Goal: Information Seeking & Learning: Learn about a topic

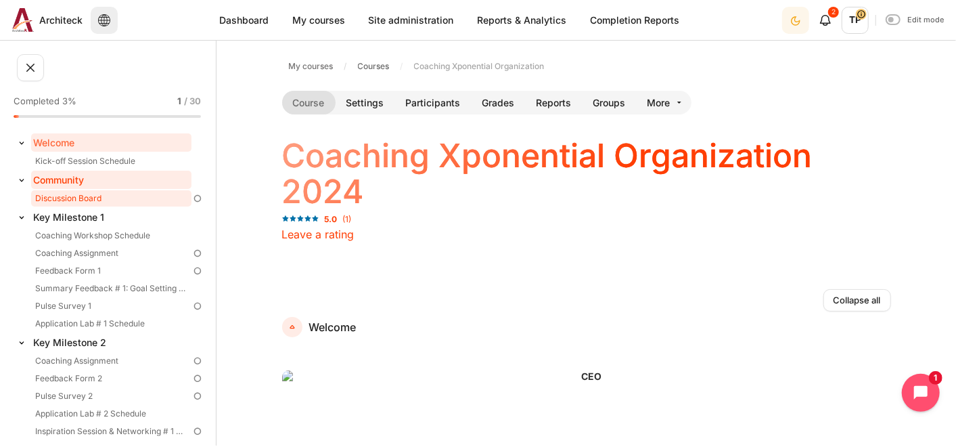
drag, startPoint x: 45, startPoint y: 192, endPoint x: 55, endPoint y: 185, distance: 12.2
click at [45, 193] on link "Discussion Board" at bounding box center [111, 198] width 160 height 16
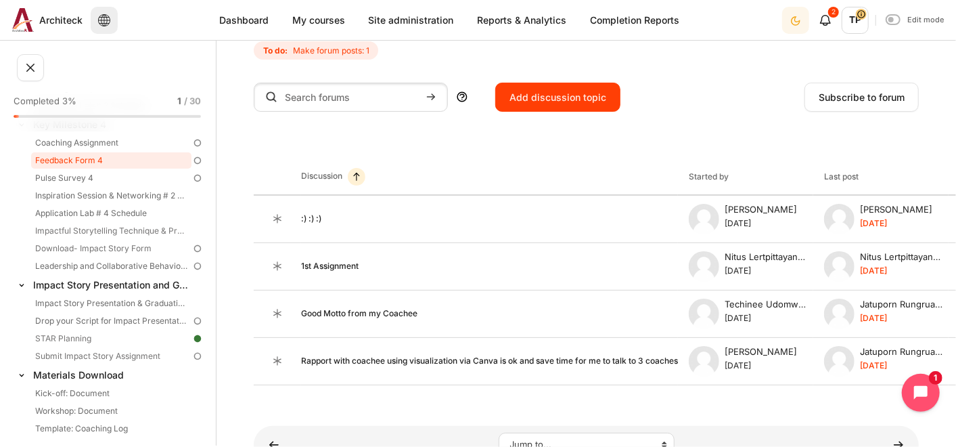
scroll to position [526, 0]
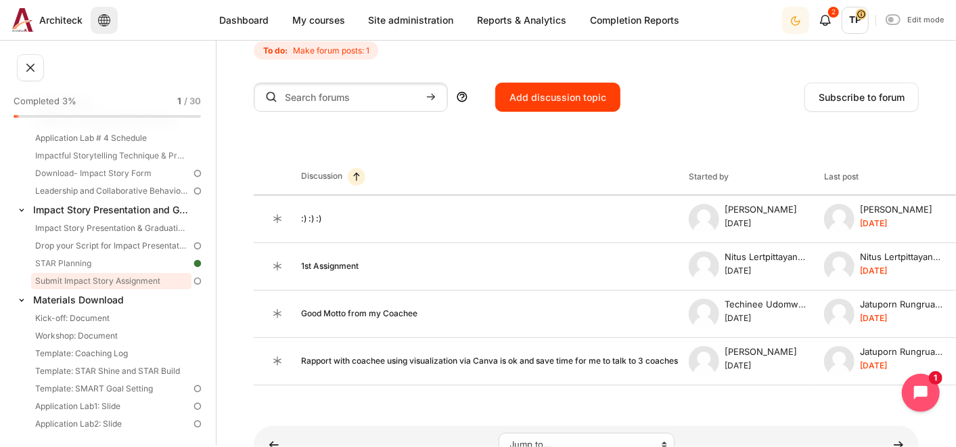
click at [64, 280] on link "Submit Impact Story Assignment" at bounding box center [111, 281] width 160 height 16
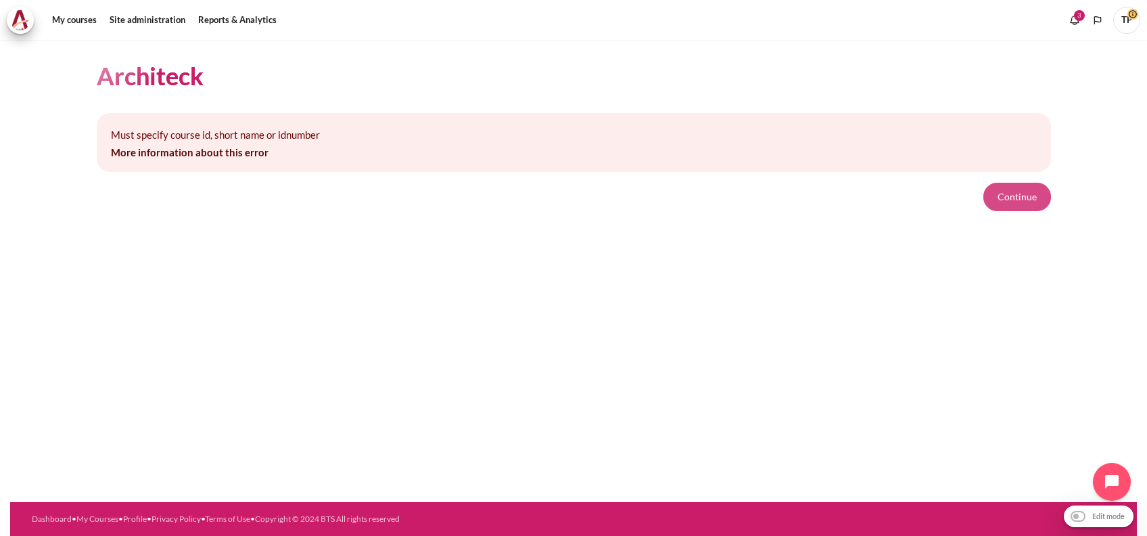
drag, startPoint x: 1001, startPoint y: 200, endPoint x: 995, endPoint y: 204, distance: 7.3
click at [1001, 200] on button "Continue" at bounding box center [1018, 197] width 68 height 28
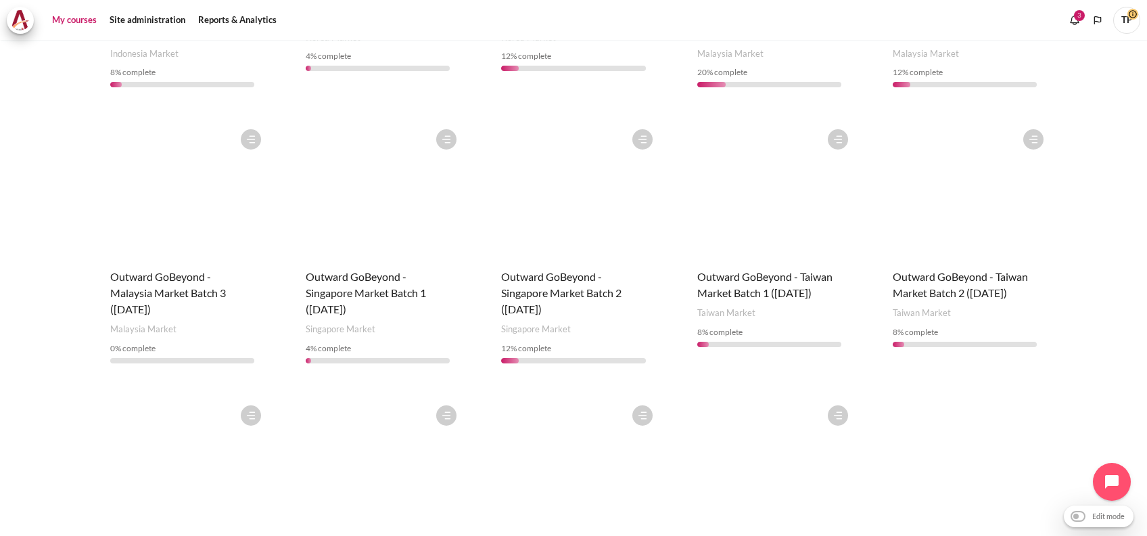
scroll to position [721, 0]
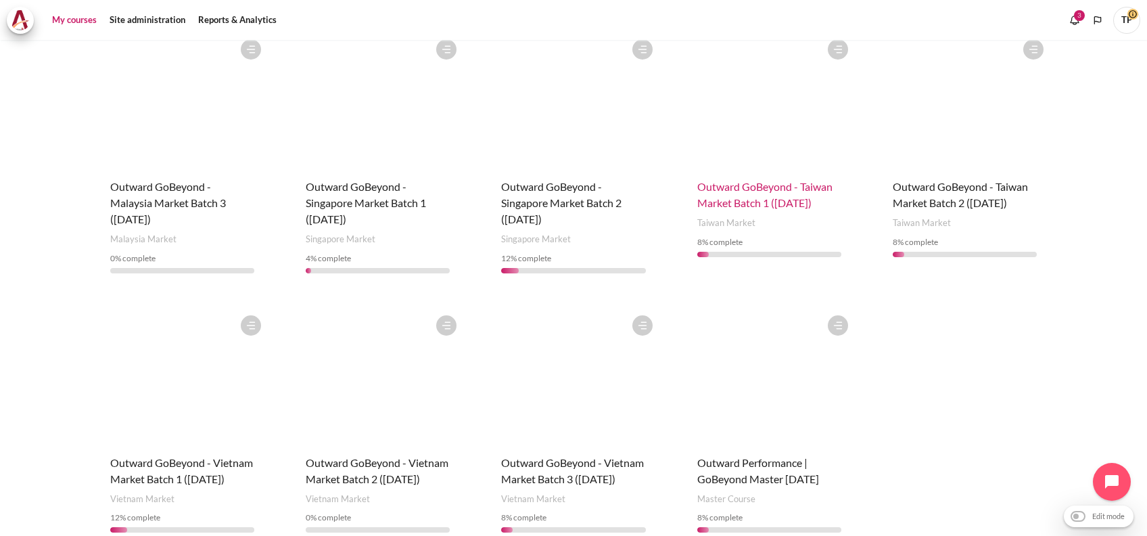
click at [738, 206] on span "Outward GoBeyond - Taiwan Market Batch 1 (Apr 2025)" at bounding box center [764, 194] width 135 height 29
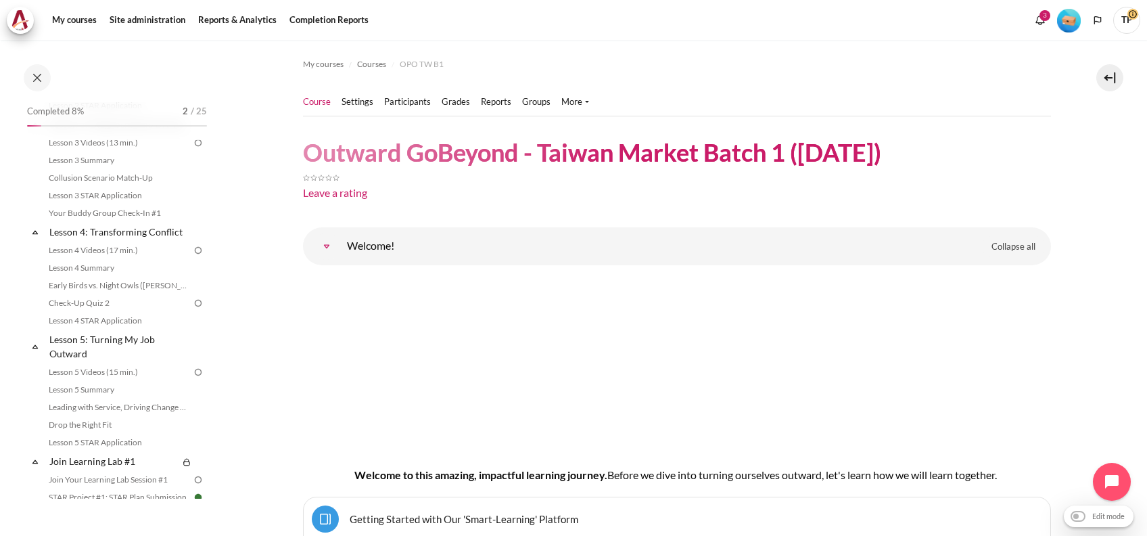
scroll to position [361, 0]
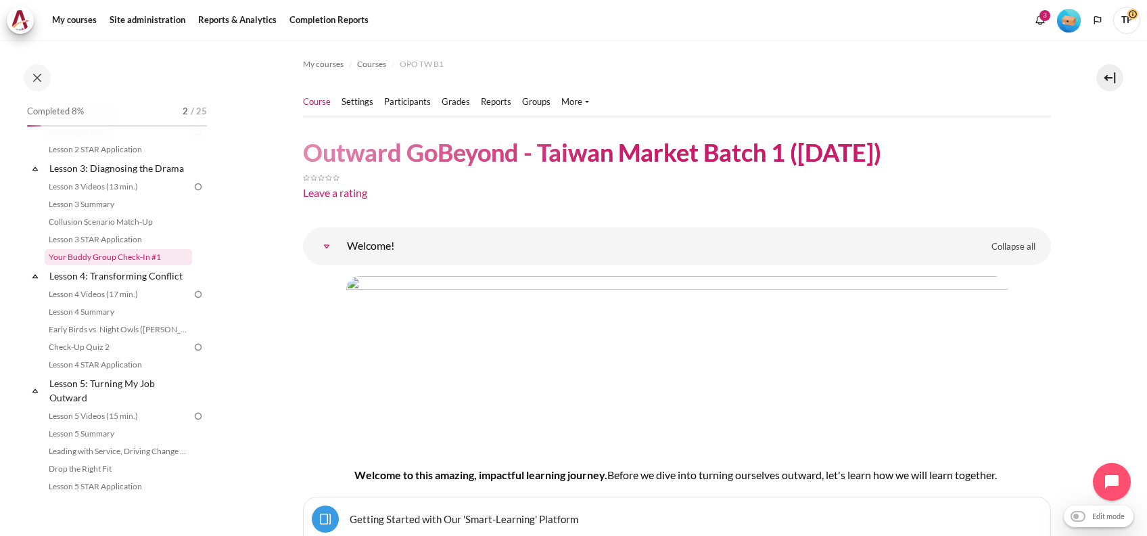
click at [65, 265] on link "Your Buddy Group Check-In #1" at bounding box center [118, 257] width 147 height 16
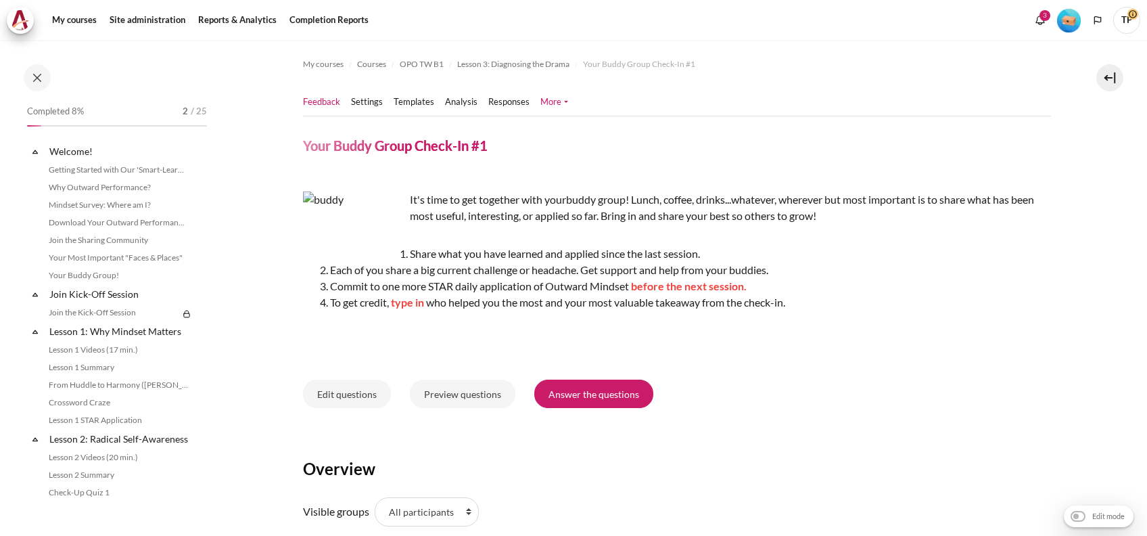
scroll to position [346, 0]
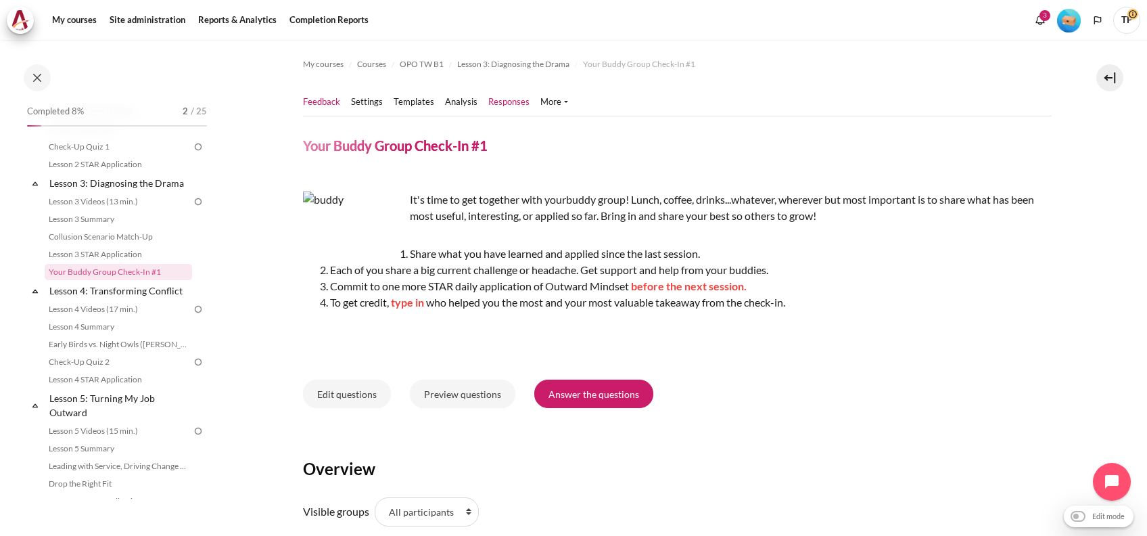
click at [507, 105] on link "Responses" at bounding box center [508, 102] width 41 height 14
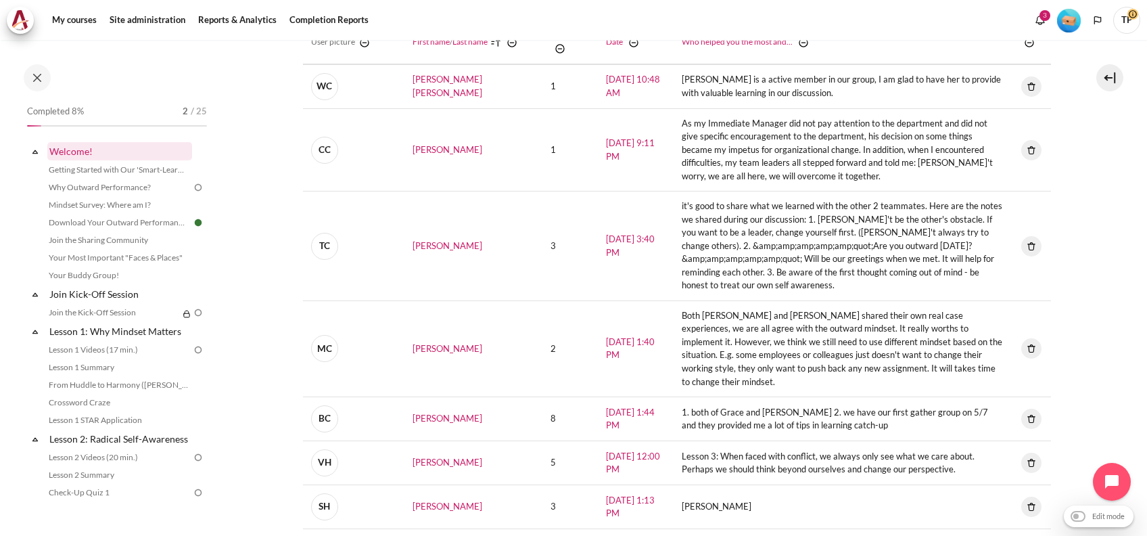
click at [58, 152] on link "Welcome!" at bounding box center [119, 151] width 145 height 18
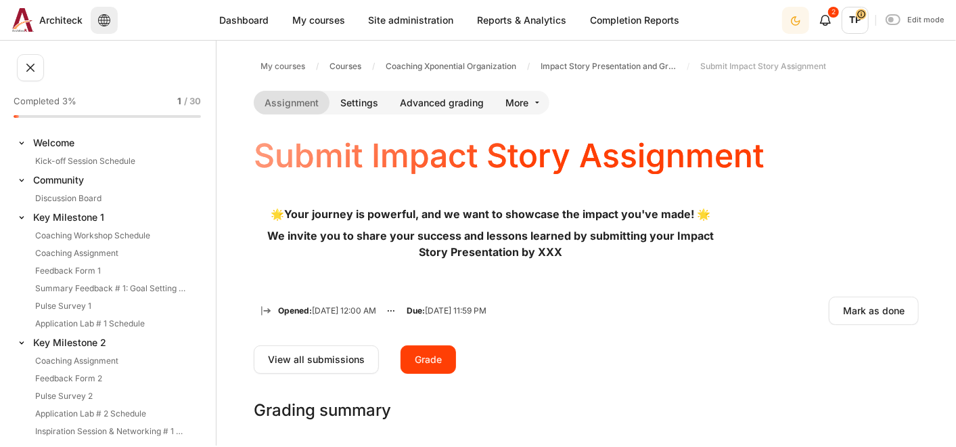
scroll to position [542, 0]
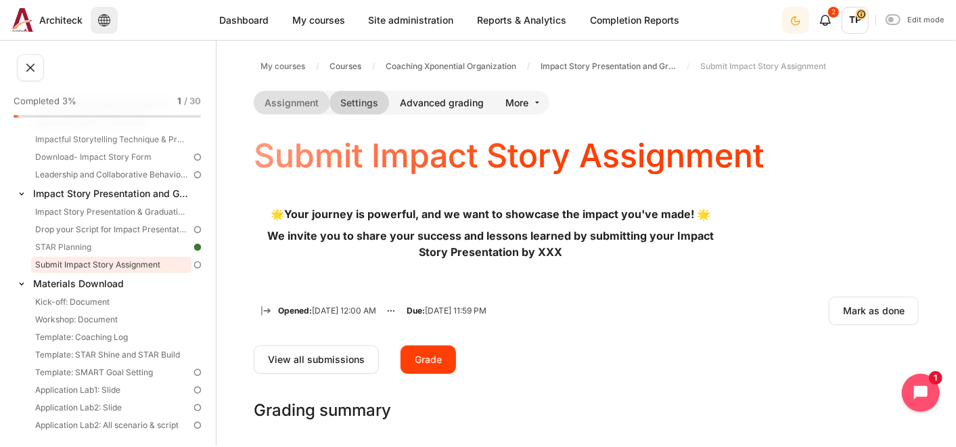
click at [354, 113] on link "Settings" at bounding box center [359, 103] width 60 height 24
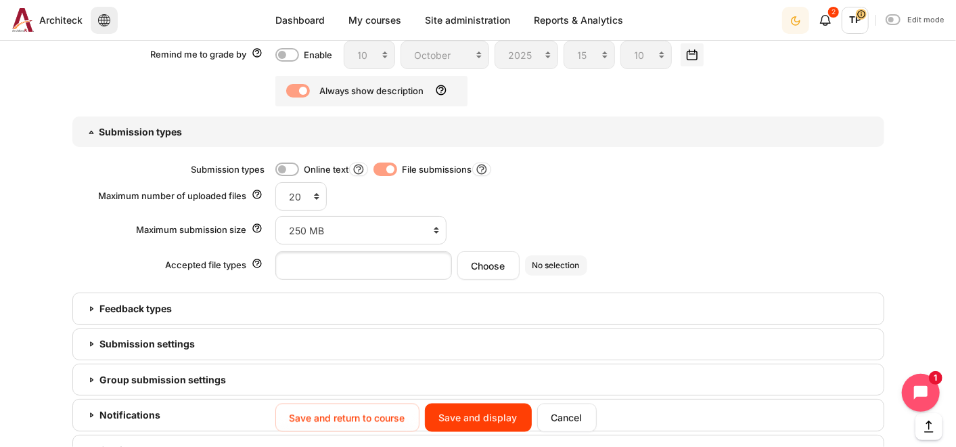
scroll to position [1202, 0]
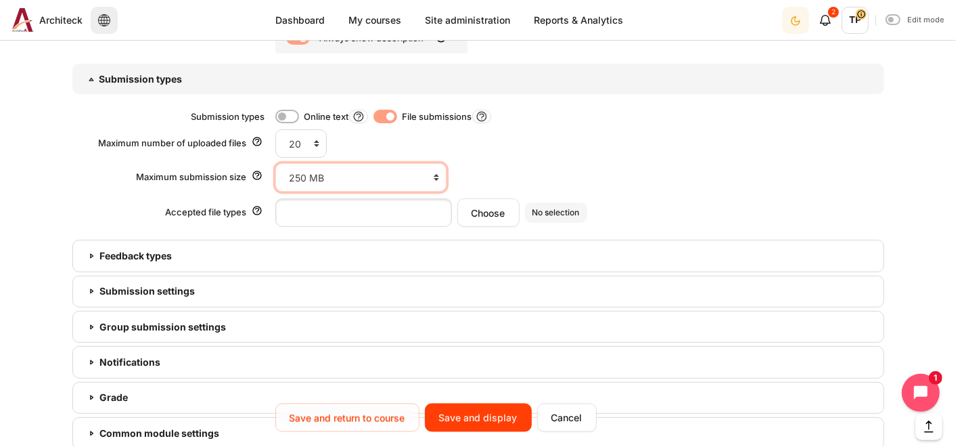
click at [419, 177] on select "Activity upload limit (250 MB) 250 MB 100 MB 50 MB 20 MB 10 MB 5 MB 2 MB 1 MB 5…" at bounding box center [360, 177] width 171 height 28
click at [562, 433] on div "Save and return to course Save and display Cancel" at bounding box center [438, 418] width 327 height 30
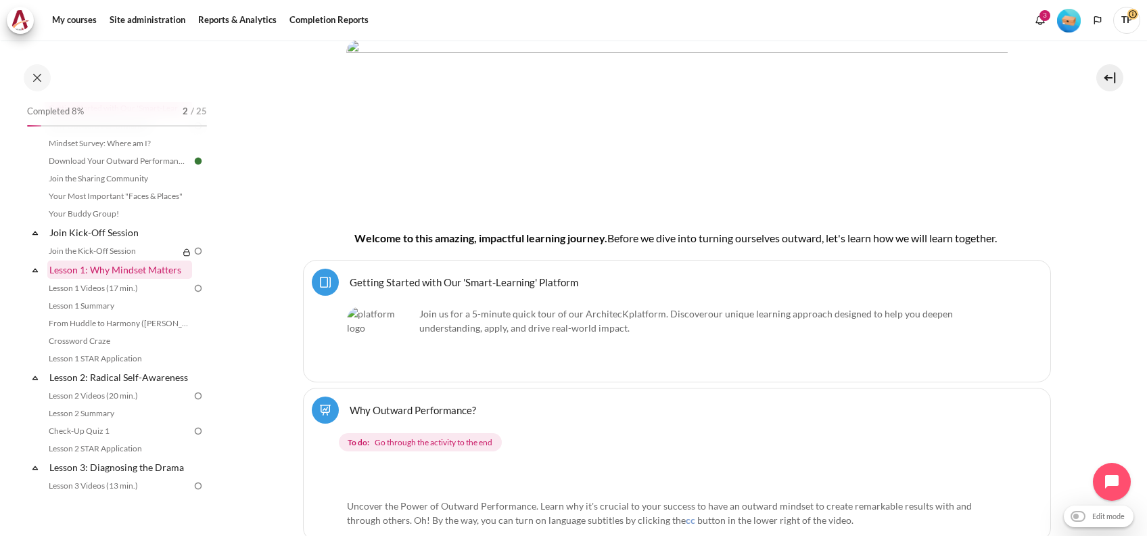
scroll to position [90, 0]
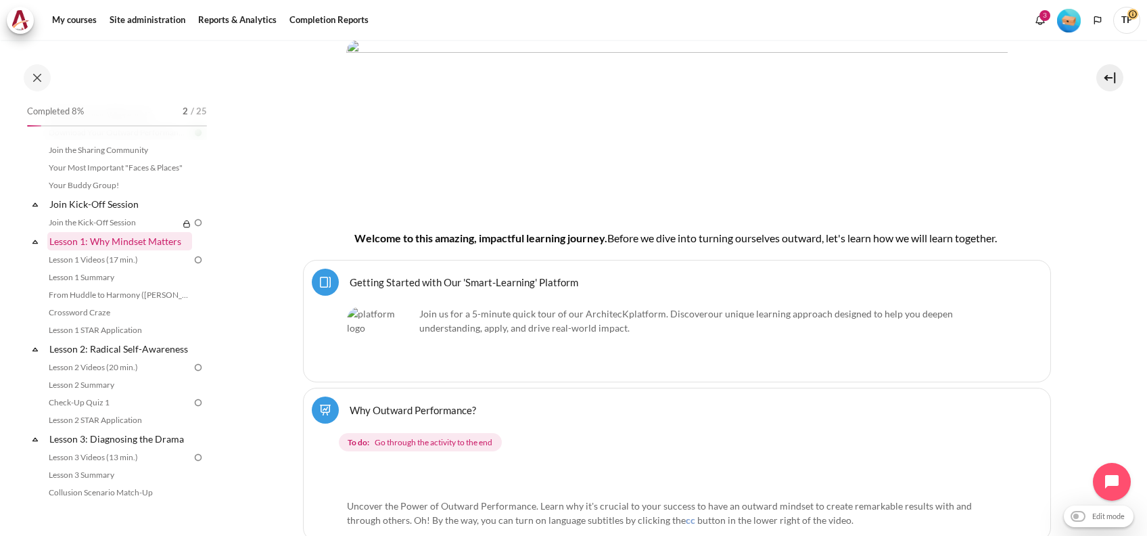
click at [81, 242] on link "Lesson 1: Why Mindset Matters" at bounding box center [119, 241] width 145 height 18
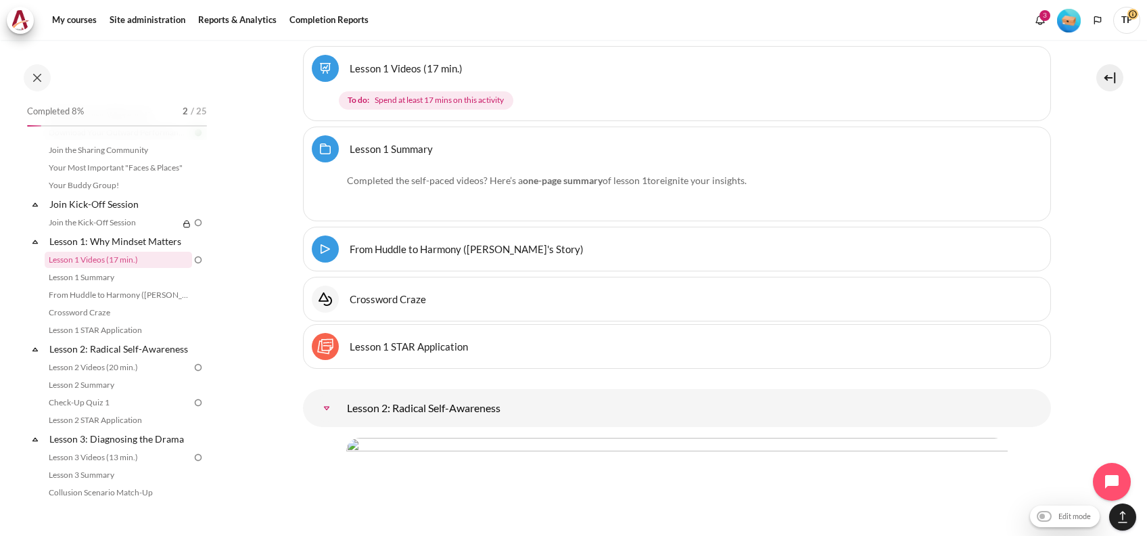
scroll to position [2369, 0]
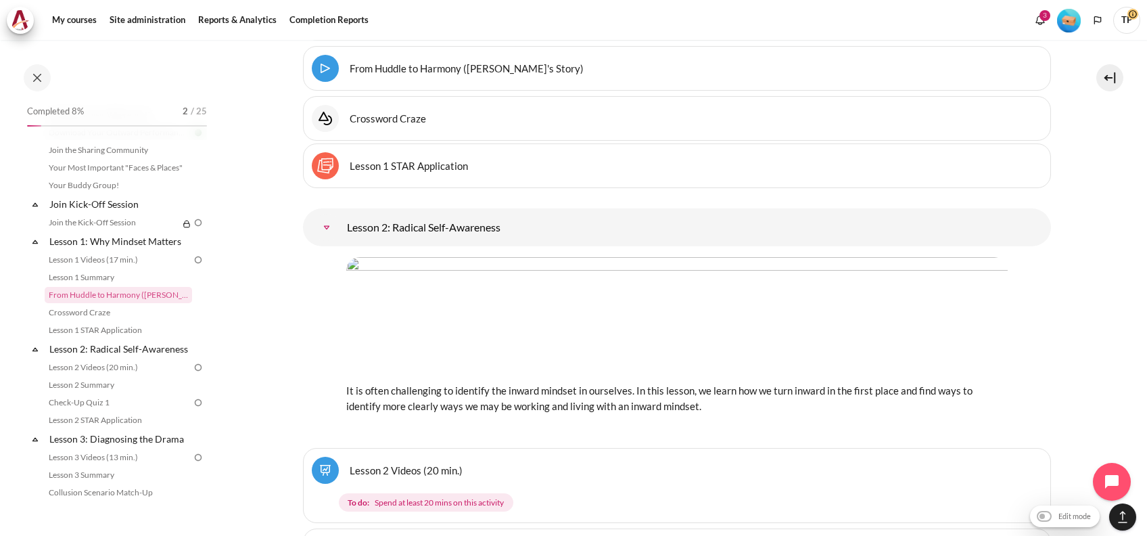
click at [395, 172] on link "Lesson 1 STAR Application Sticky Notes" at bounding box center [409, 165] width 118 height 13
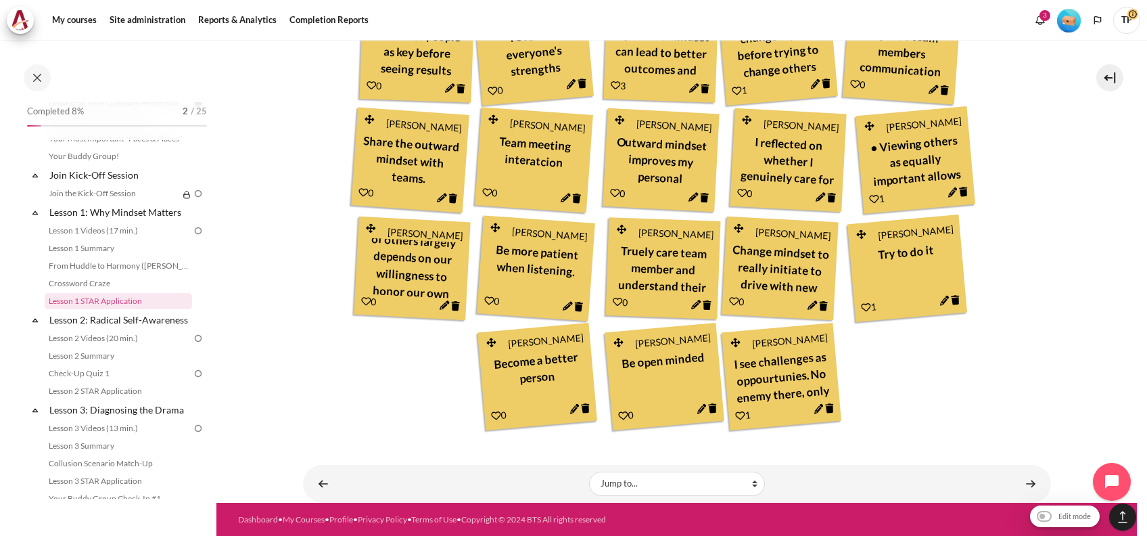
scroll to position [55, 0]
click at [97, 275] on link "Crossword Craze" at bounding box center [118, 283] width 147 height 16
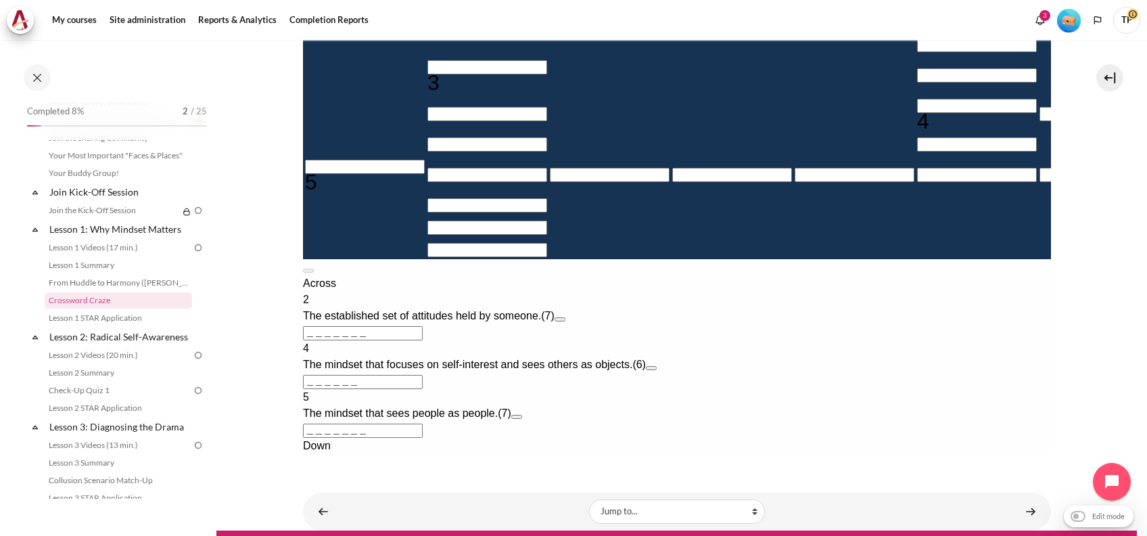
scroll to position [541, 0]
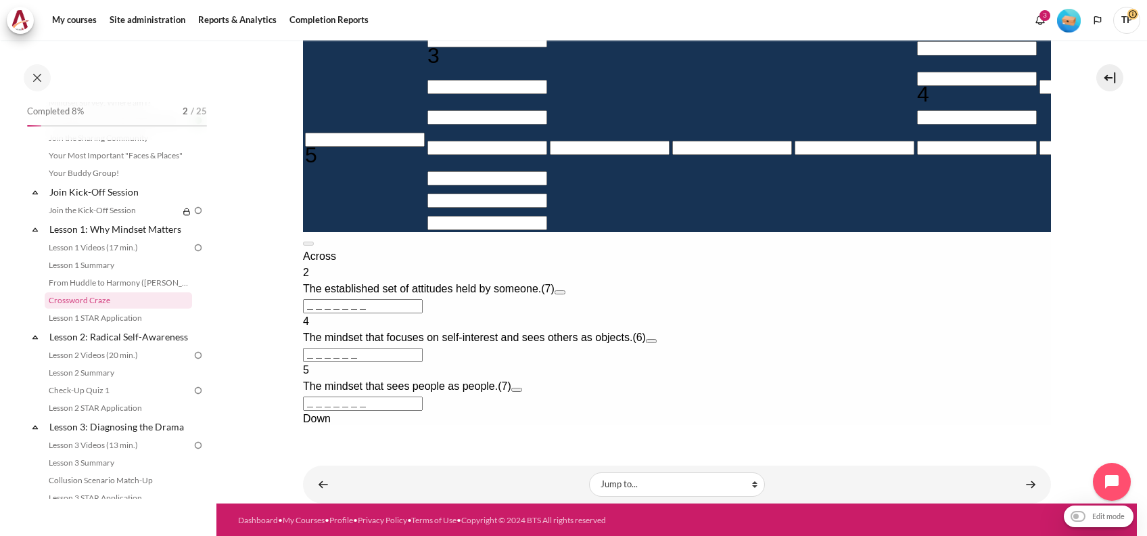
click at [832, 365] on div "Across 2 The established set of attitudes held by someone. (7) ＿＿＿＿＿＿＿ 4 The mi…" at bounding box center [676, 386] width 748 height 276
click at [120, 285] on link "From Huddle to Harmony ([PERSON_NAME]'s Story)" at bounding box center [118, 283] width 147 height 16
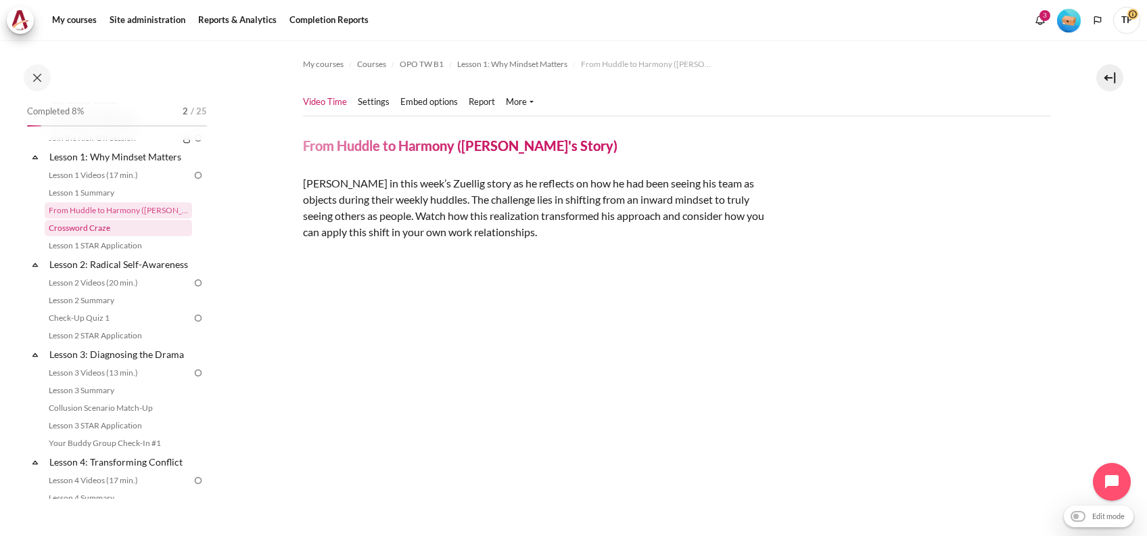
scroll to position [265, 0]
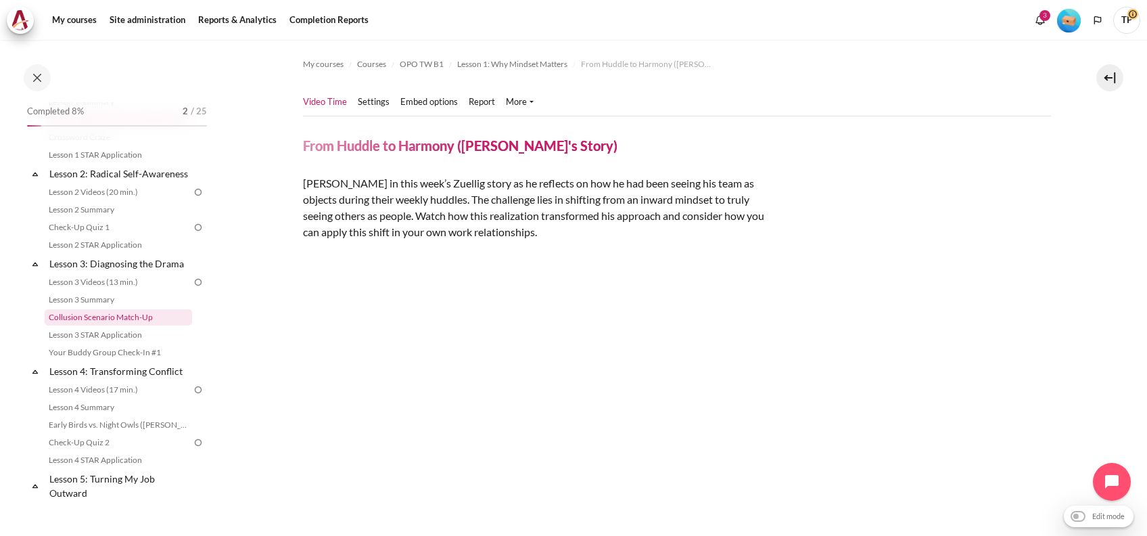
click at [133, 325] on link "Collusion Scenario Match-Up" at bounding box center [118, 317] width 147 height 16
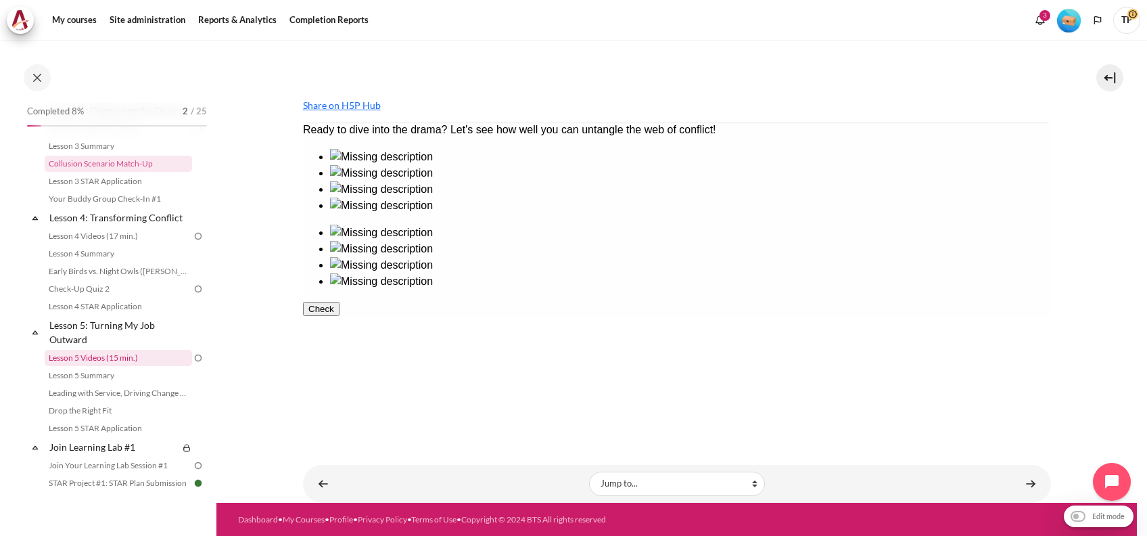
scroll to position [490, 0]
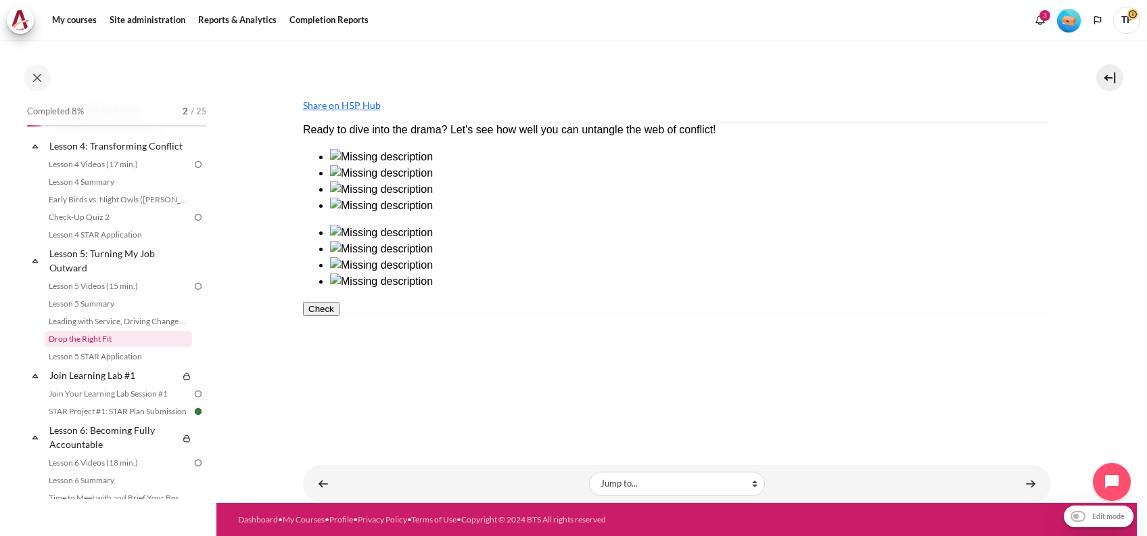
click at [74, 347] on link "Drop the Right Fit" at bounding box center [118, 339] width 147 height 16
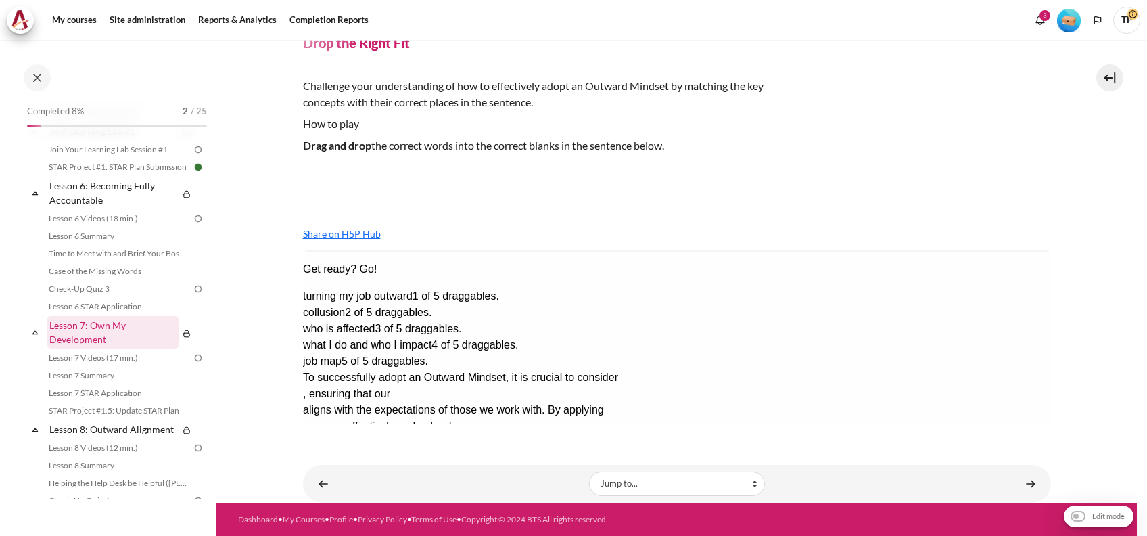
scroll to position [737, 0]
click at [105, 277] on link "Case of the Missing Words" at bounding box center [118, 268] width 147 height 16
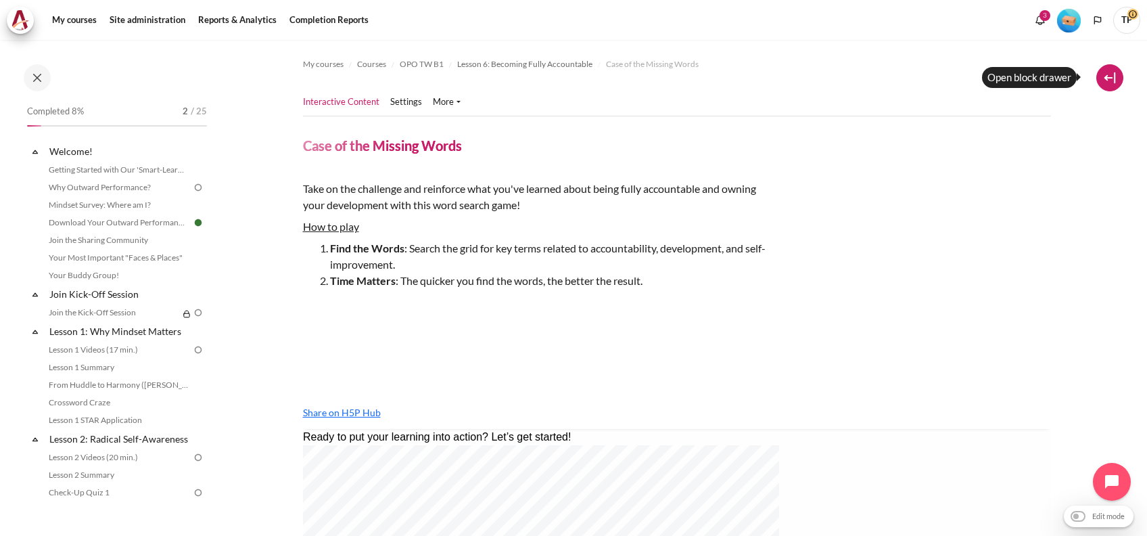
click at [1109, 76] on button at bounding box center [1110, 77] width 27 height 27
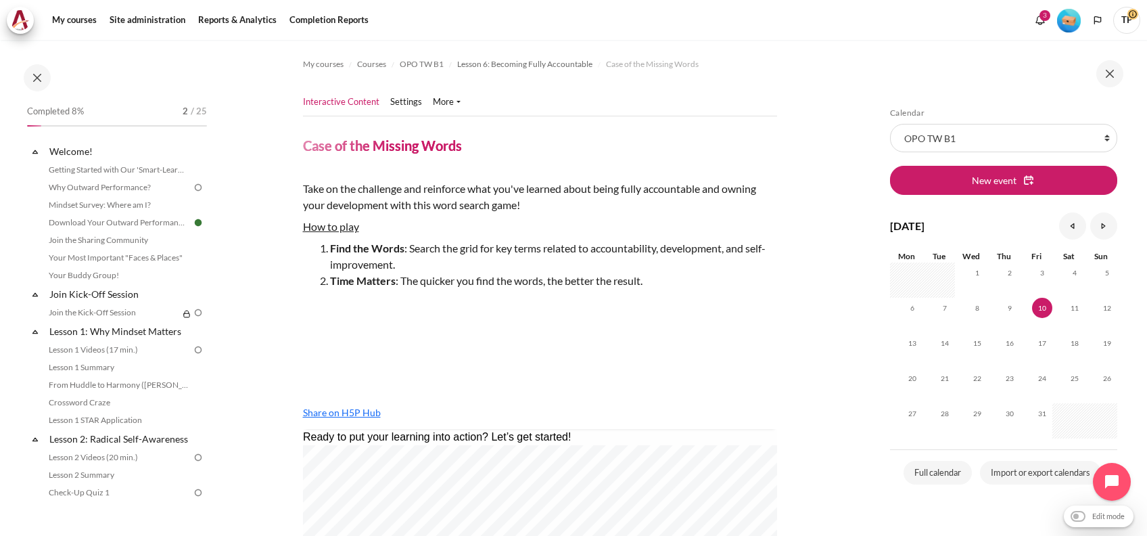
drag, startPoint x: 413, startPoint y: 314, endPoint x: 414, endPoint y: 305, distance: 8.8
click at [416, 314] on div "Take on the challenge and reinforce what you've learned about being fully accou…" at bounding box center [540, 278] width 474 height 195
drag, startPoint x: 1104, startPoint y: 76, endPoint x: 1062, endPoint y: 92, distance: 45.0
click at [1104, 76] on button at bounding box center [1110, 73] width 27 height 27
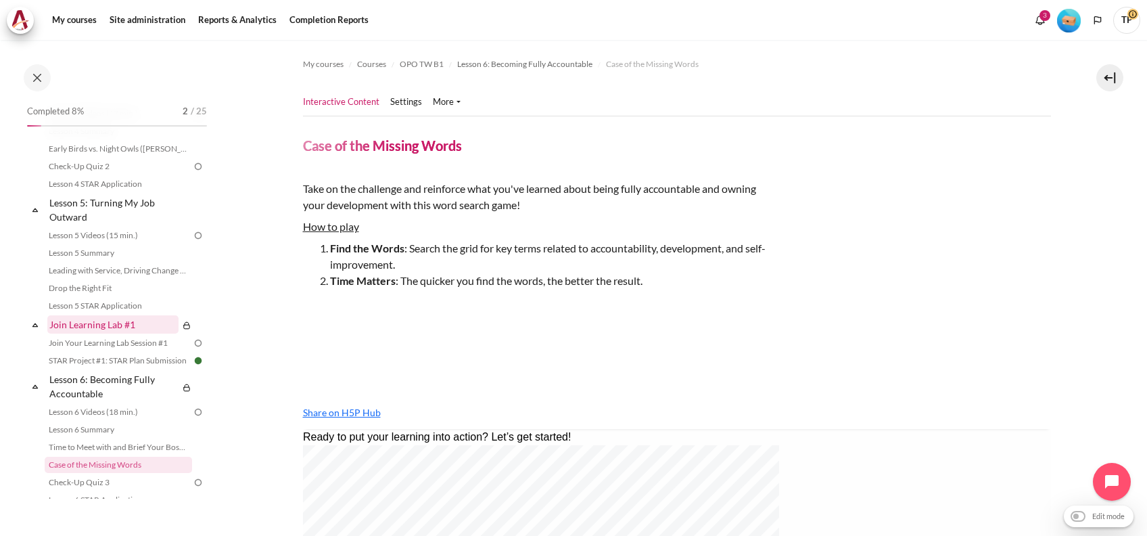
scroll to position [721, 0]
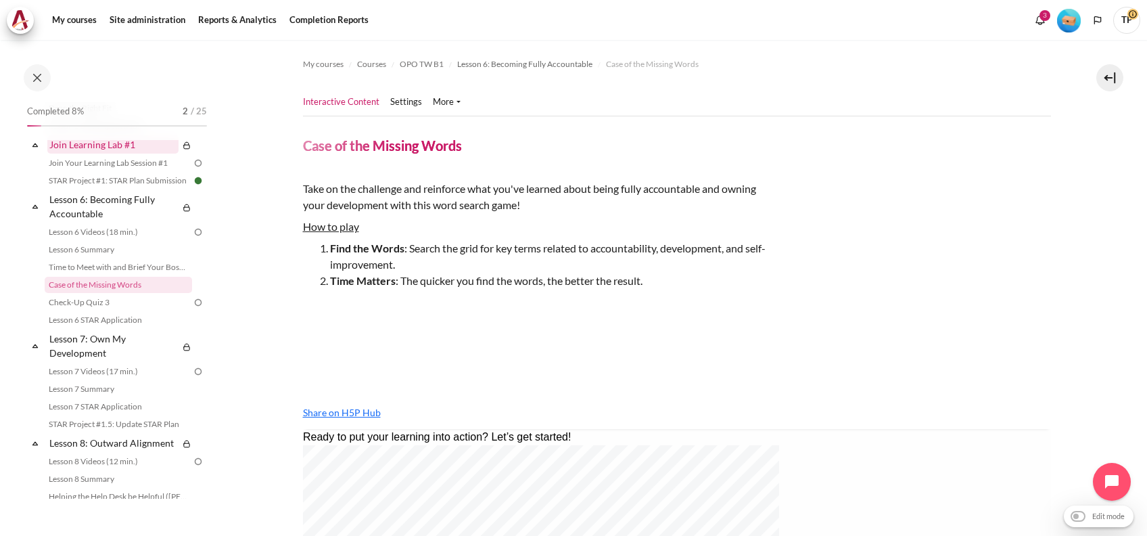
click at [79, 154] on link "Join Learning Lab #1" at bounding box center [112, 144] width 131 height 18
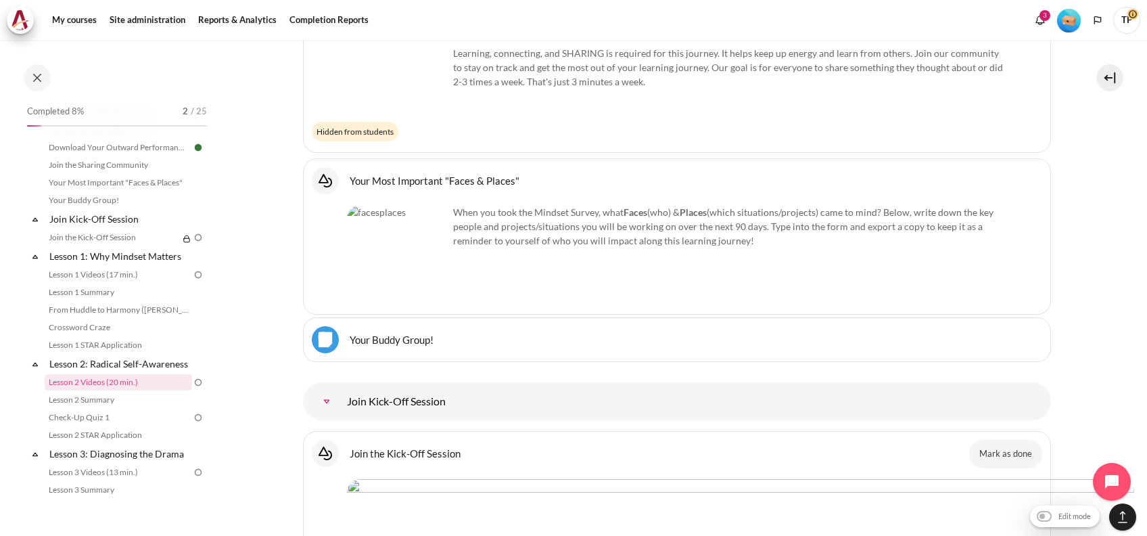
scroll to position [1091, 0]
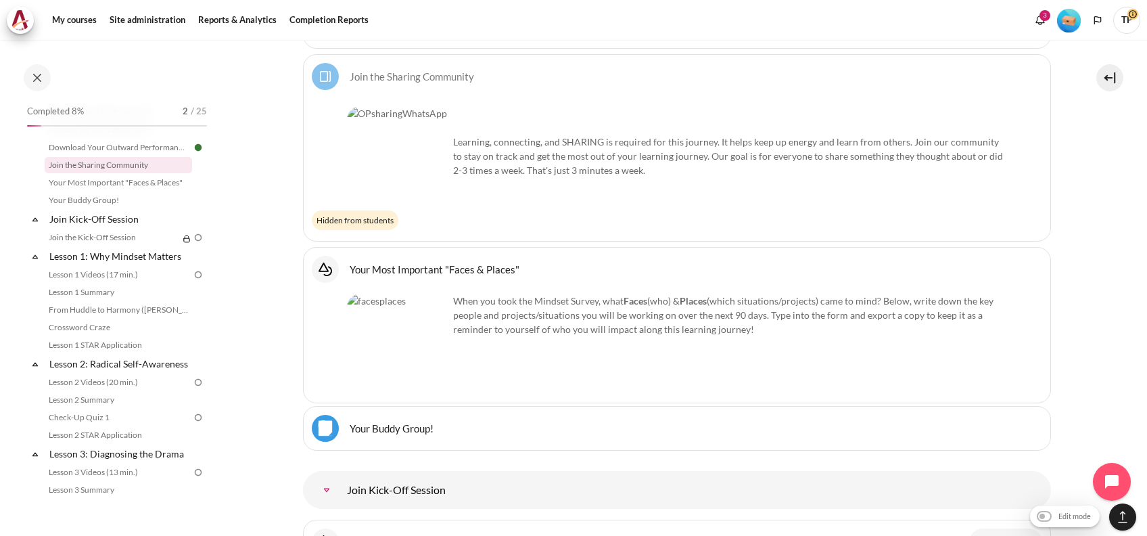
click at [1070, 19] on img "Level #1" at bounding box center [1069, 21] width 24 height 24
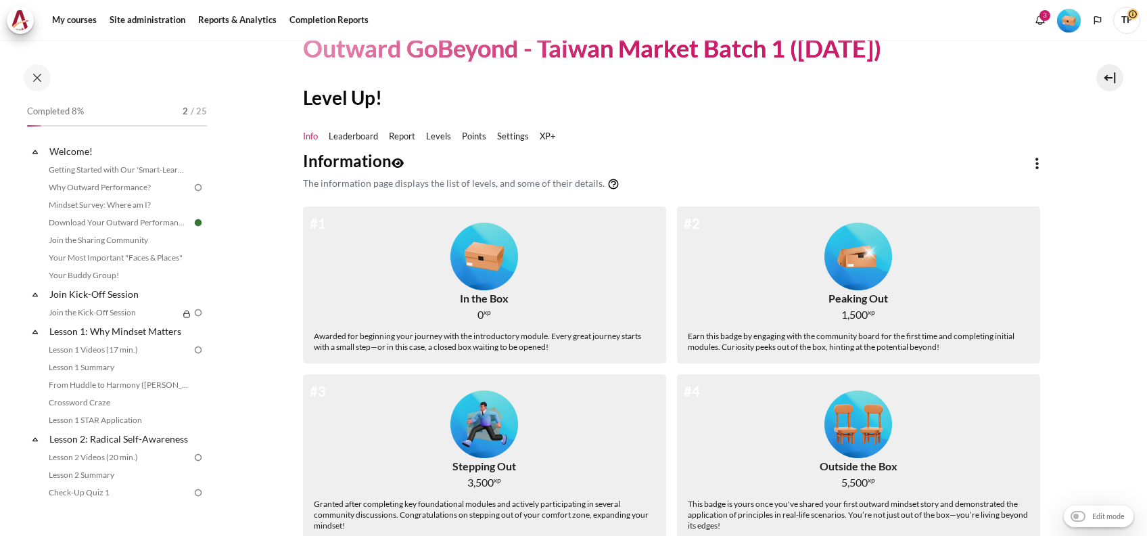
scroll to position [90, 0]
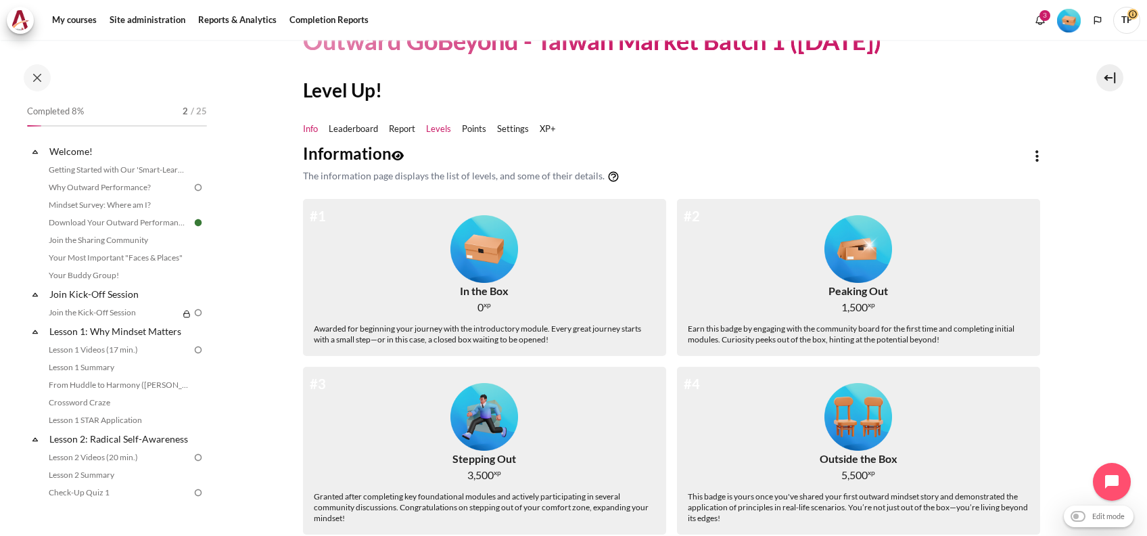
click at [436, 128] on link "Levels" at bounding box center [438, 129] width 25 height 14
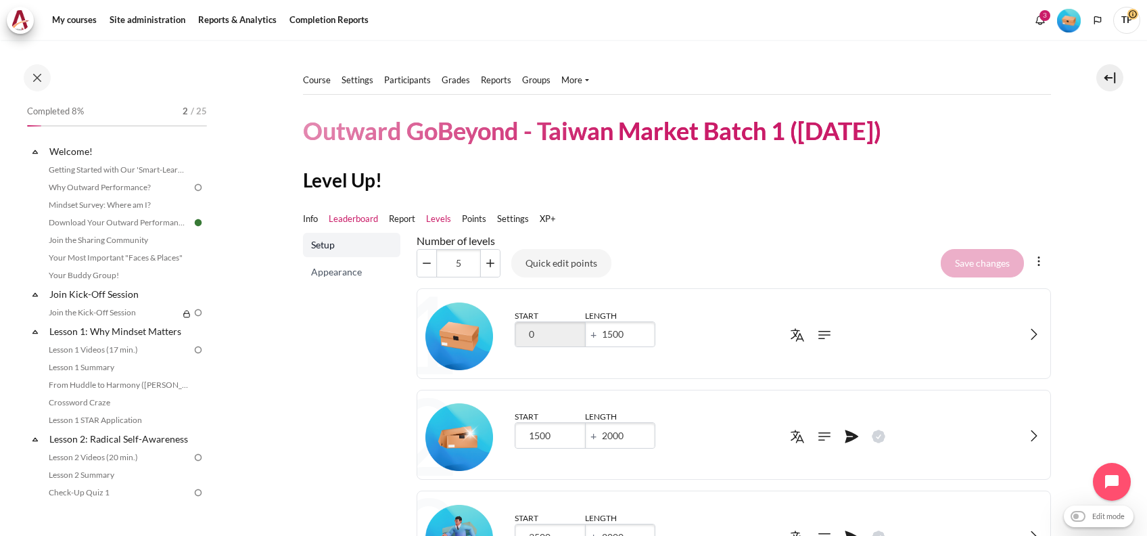
click at [340, 217] on link "Leaderboard" at bounding box center [353, 219] width 49 height 14
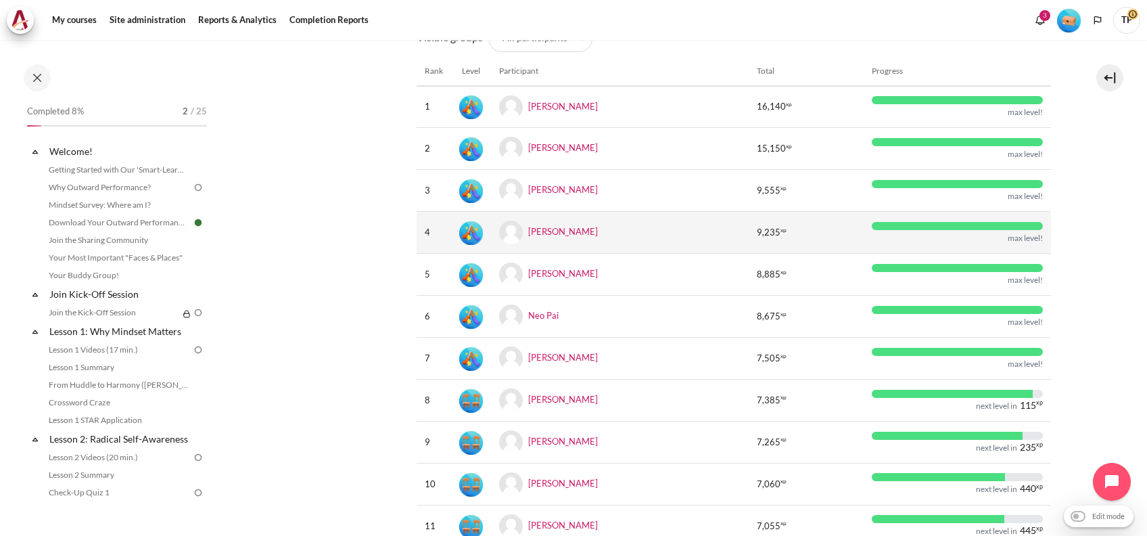
scroll to position [90, 0]
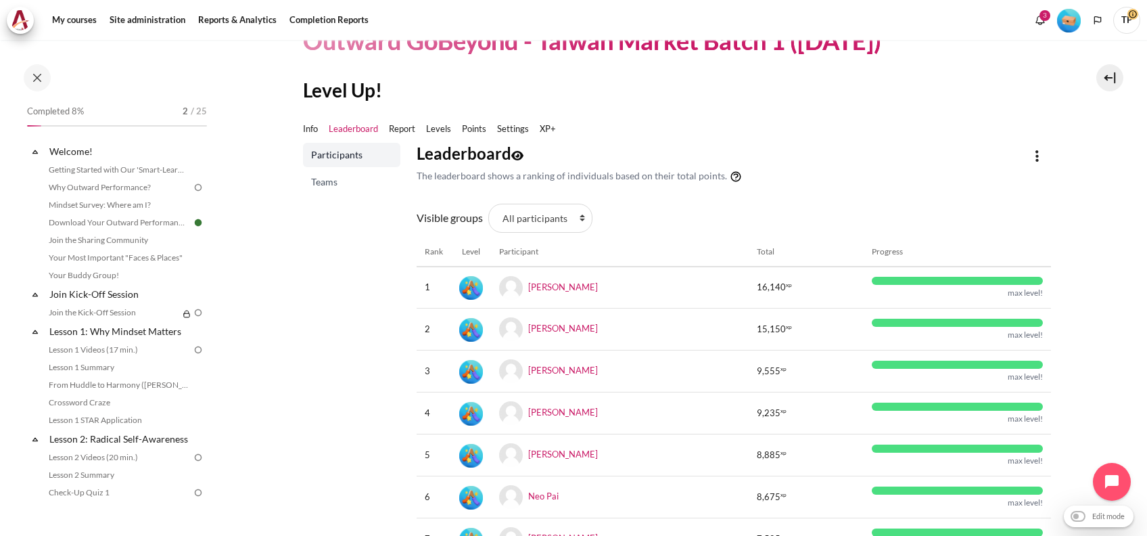
click at [344, 179] on span "Teams" at bounding box center [353, 182] width 84 height 14
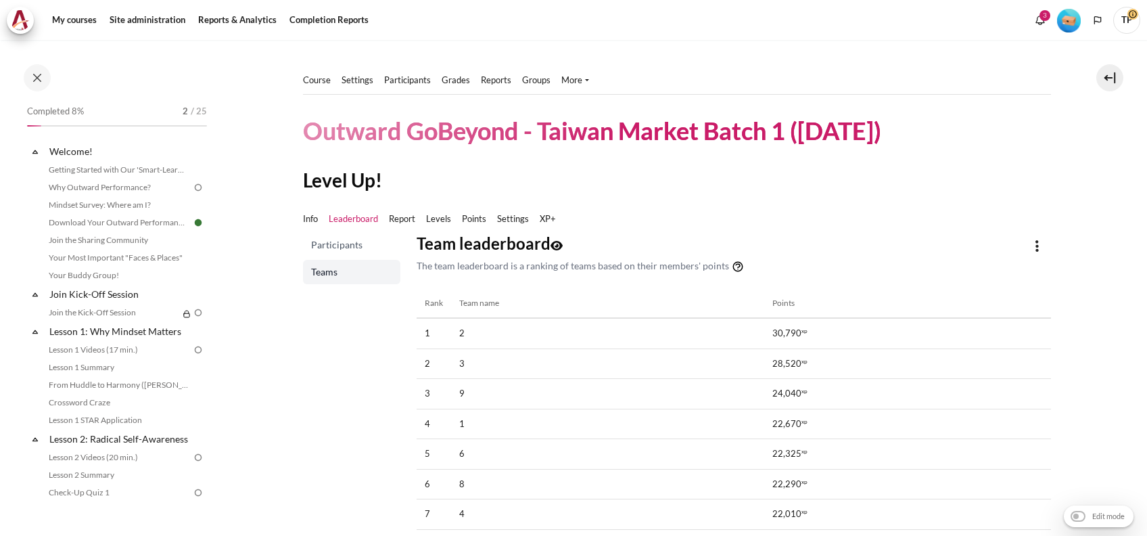
scroll to position [90, 0]
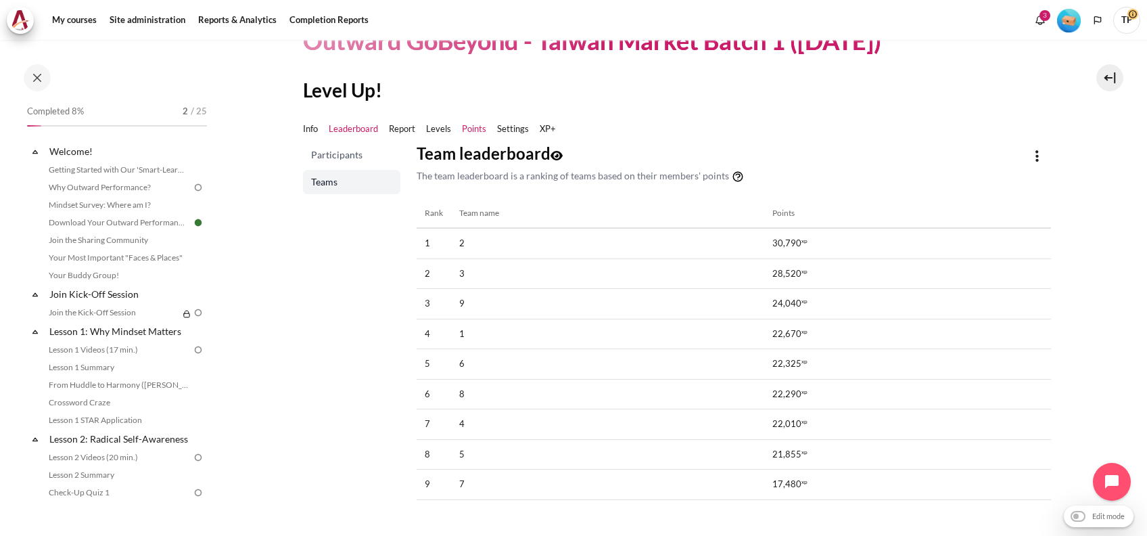
click at [467, 129] on link "Points" at bounding box center [474, 129] width 24 height 14
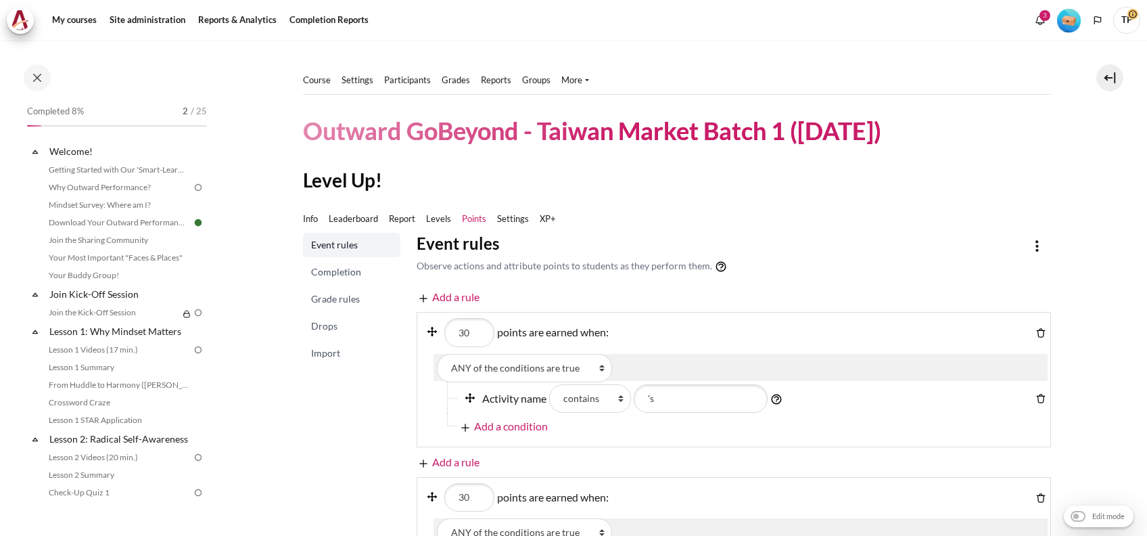
click at [334, 271] on span "Completion" at bounding box center [353, 272] width 84 height 14
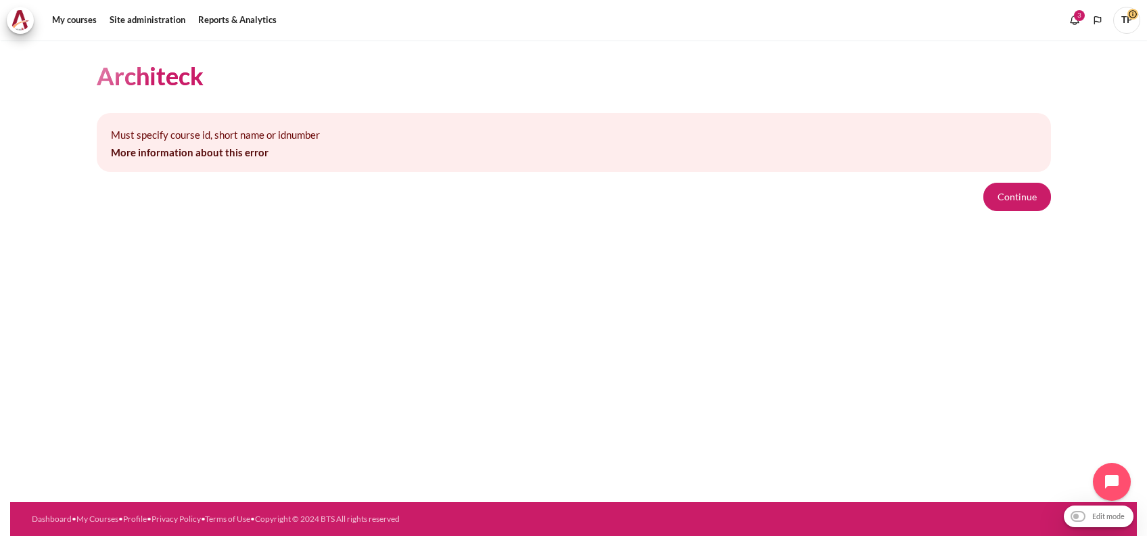
click at [1036, 211] on div "Architeck Must specify course id, short name or idnumber More information about…" at bounding box center [574, 135] width 955 height 191
click at [1024, 201] on button "Continue" at bounding box center [1018, 197] width 68 height 28
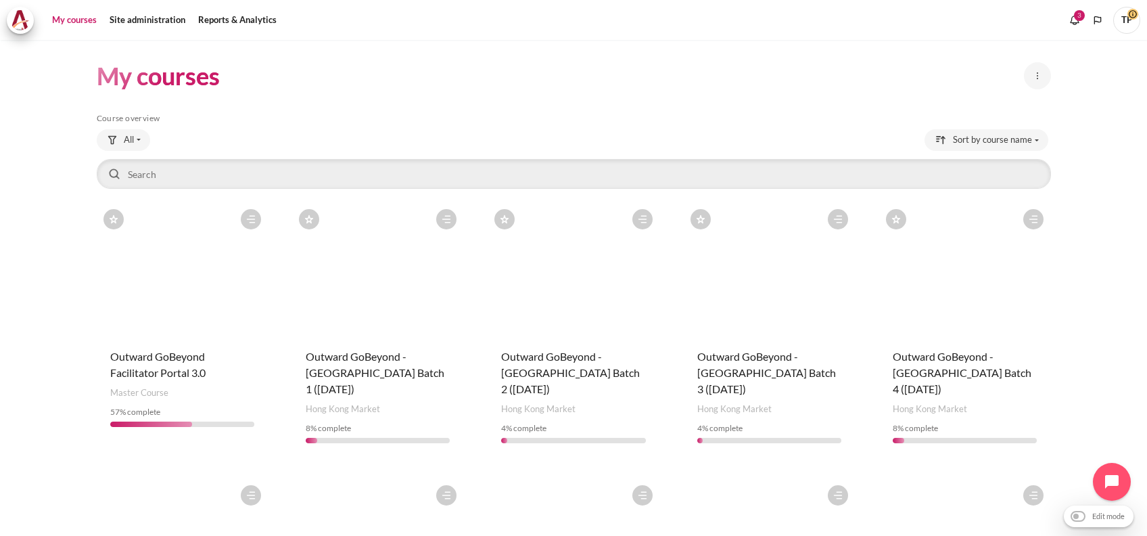
scroll to position [90, 0]
